Goal: Information Seeking & Learning: Learn about a topic

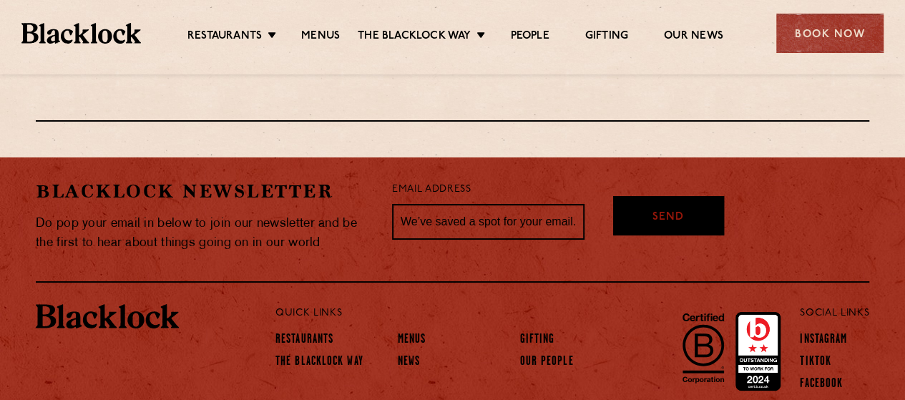
scroll to position [2639, 0]
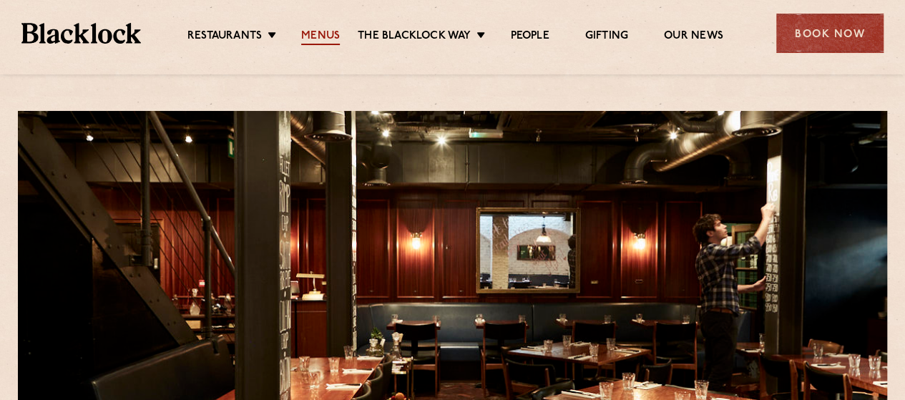
click at [331, 40] on link "Menus" at bounding box center [320, 37] width 39 height 16
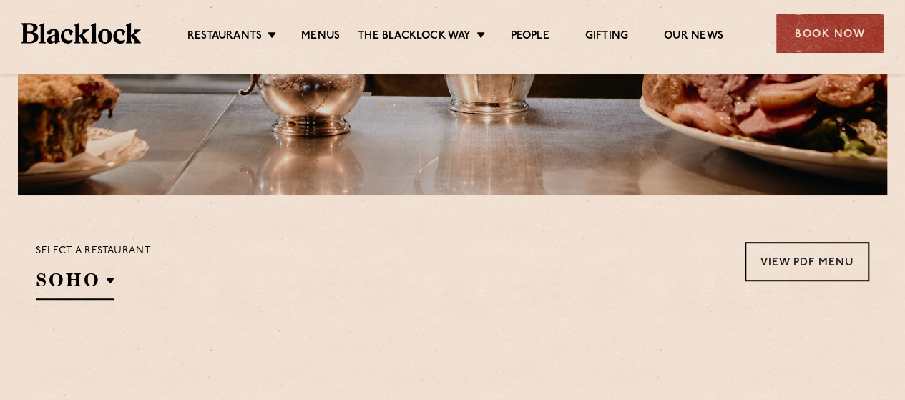
scroll to position [504, 0]
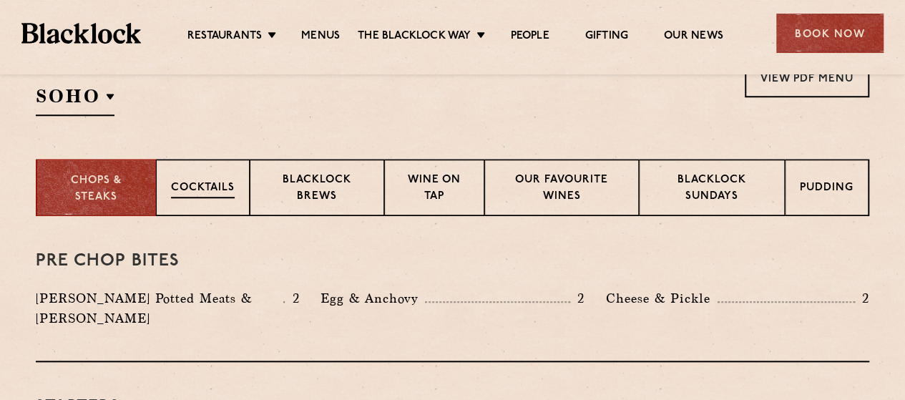
click at [225, 182] on p "Cocktails" at bounding box center [203, 189] width 64 height 18
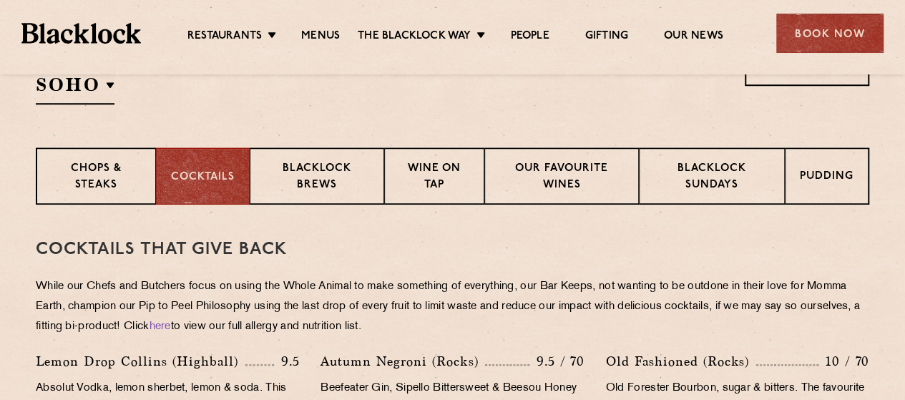
scroll to position [514, 0]
click at [756, 179] on p "Blacklock Sundays" at bounding box center [712, 179] width 116 height 34
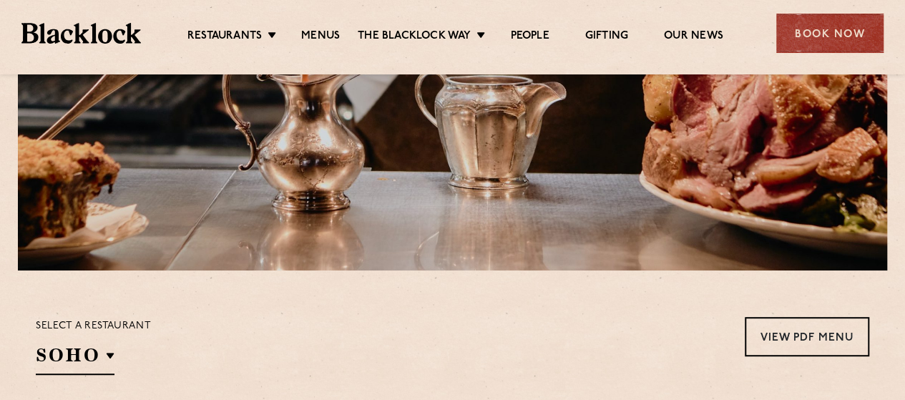
scroll to position [423, 0]
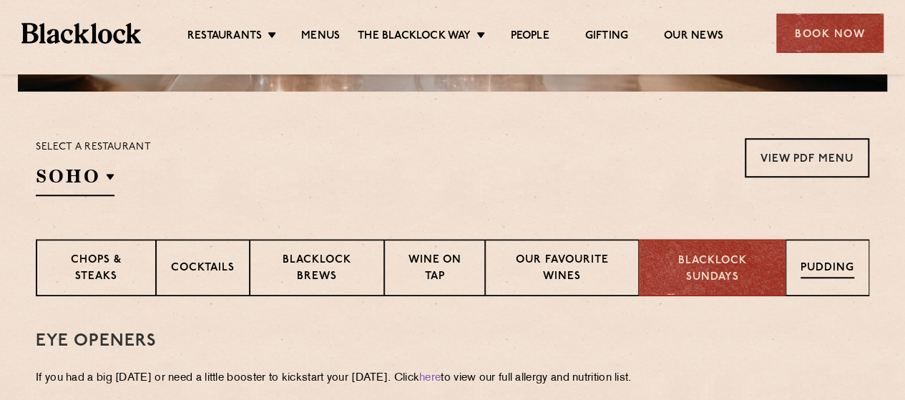
click at [847, 248] on div "Pudding" at bounding box center [827, 267] width 84 height 57
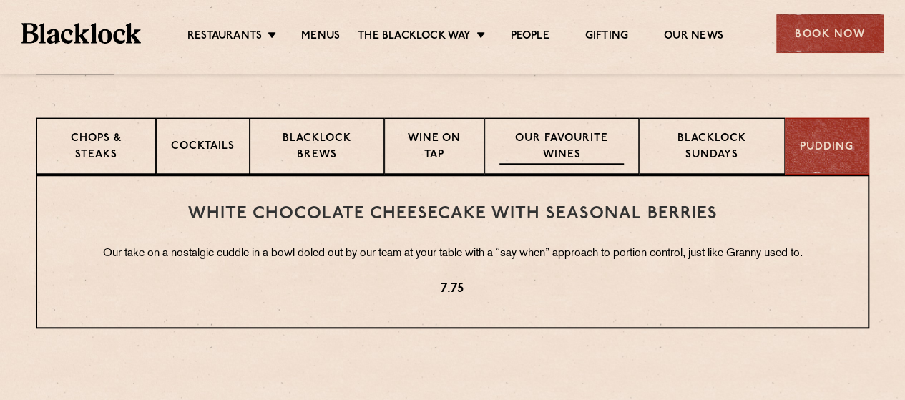
scroll to position [544, 0]
click at [200, 156] on p "Cocktails" at bounding box center [203, 148] width 64 height 18
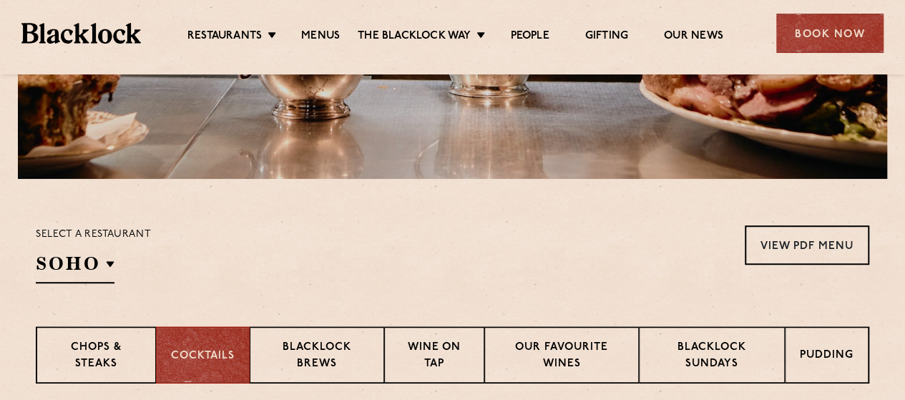
scroll to position [413, 0]
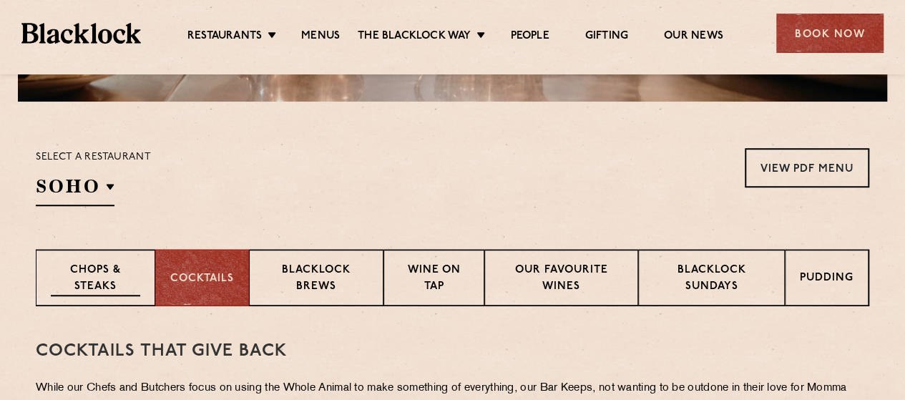
click at [109, 275] on p "Chops & Steaks" at bounding box center [95, 279] width 89 height 34
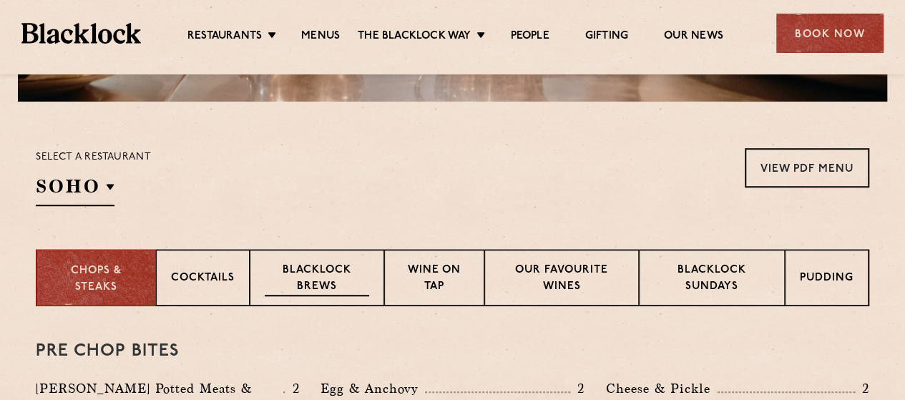
scroll to position [527, 0]
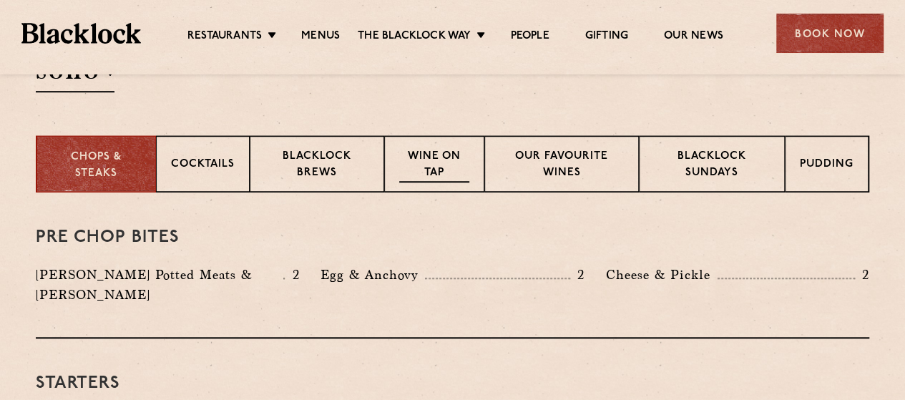
click at [439, 175] on p "Wine on Tap" at bounding box center [434, 166] width 70 height 34
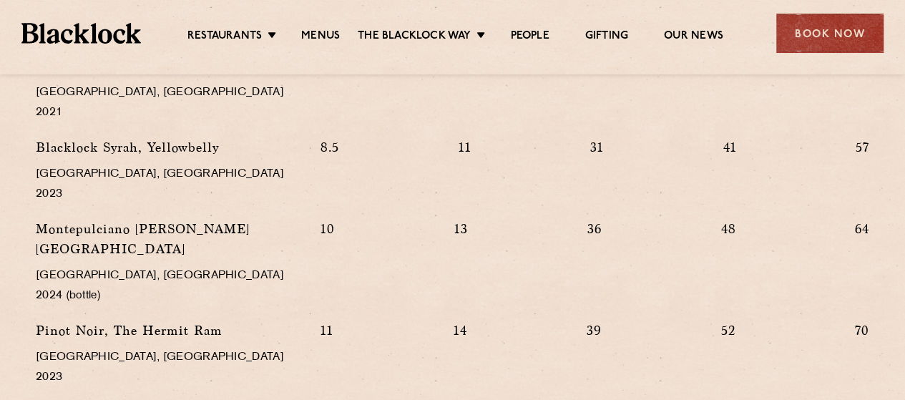
scroll to position [1872, 0]
